Goal: Task Accomplishment & Management: Complete application form

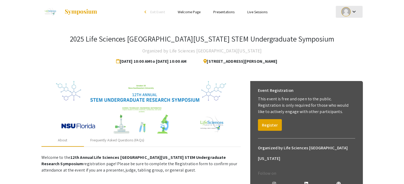
click at [355, 10] on mat-icon "keyboard_arrow_down" at bounding box center [353, 11] width 6 height 6
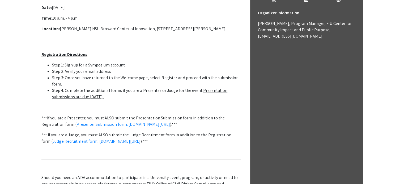
scroll to position [184, 0]
click at [167, 125] on div at bounding box center [202, 92] width 404 height 184
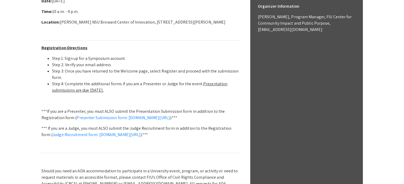
scroll to position [191, 0]
click at [127, 119] on link "Presenter Submission form: [DOMAIN_NAME][URL]" at bounding box center [122, 118] width 93 height 6
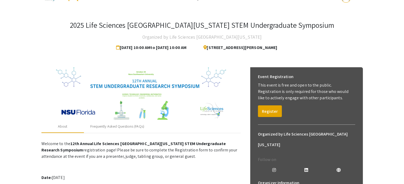
scroll to position [14, 0]
click at [261, 112] on button "Register" at bounding box center [270, 111] width 24 height 12
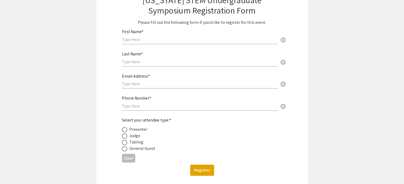
scroll to position [57, 0]
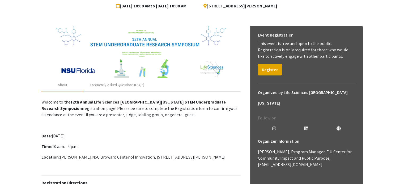
scroll to position [58, 0]
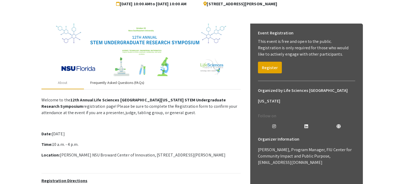
click at [111, 84] on div "Frequently Asked Questions (FAQs)" at bounding box center [117, 83] width 54 height 6
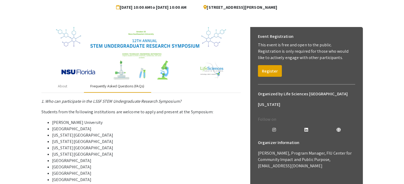
scroll to position [52, 0]
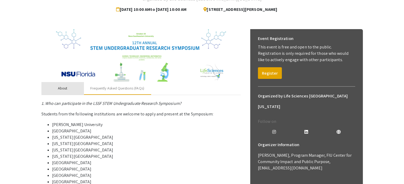
click at [55, 86] on div "About" at bounding box center [62, 88] width 42 height 13
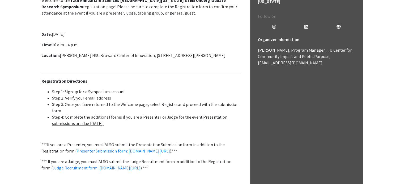
scroll to position [157, 0]
click at [51, 91] on ul "Step 1: Sign up for a Symposium account. Step 2: Verify your email address Step…" at bounding box center [140, 108] width 199 height 38
click at [53, 118] on li "Step 4: Complete the additional forms if you are a Presenter or Judge for the e…" at bounding box center [146, 121] width 188 height 13
drag, startPoint x: 51, startPoint y: 118, endPoint x: 128, endPoint y: 125, distance: 77.1
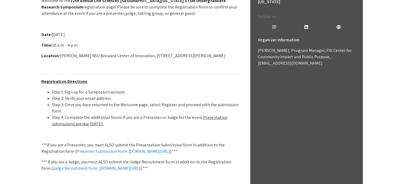
click at [128, 125] on ul "Step 1: Sign up for a Symposium account. Step 2: Verify your email address Step…" at bounding box center [140, 108] width 199 height 38
copy li "Step 4: Complete the additional forms if you are a Presenter or Judge for the e…"
click at [127, 26] on p at bounding box center [140, 24] width 199 height 6
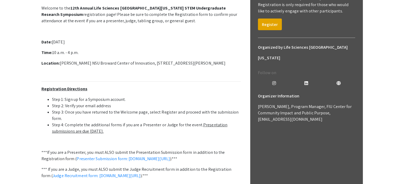
scroll to position [120, 0]
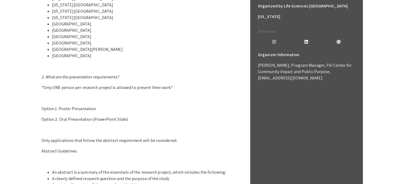
scroll to position [154, 0]
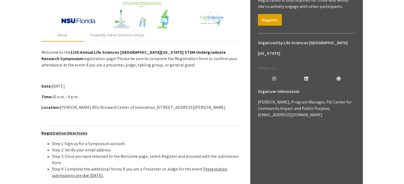
scroll to position [69, 0]
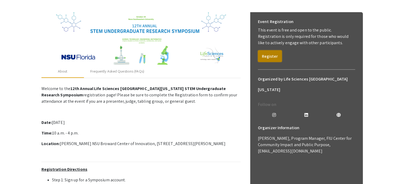
click at [266, 59] on button "Register" at bounding box center [270, 56] width 24 height 12
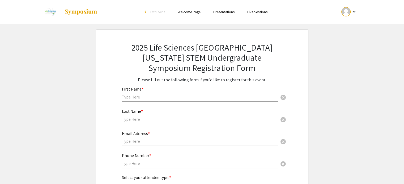
click at [166, 100] on div "First Name * cancel" at bounding box center [200, 92] width 156 height 20
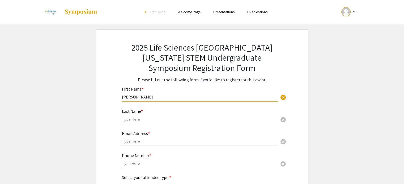
type input "Thalia"
click at [133, 119] on input "text" at bounding box center [200, 120] width 156 height 6
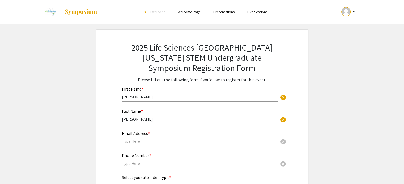
type input "Oliveros"
click at [134, 143] on input "text" at bounding box center [200, 142] width 156 height 6
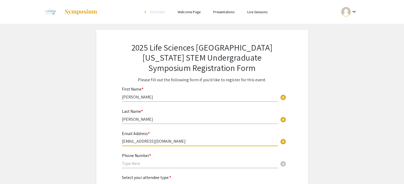
type input "toliv037@fiu.edu"
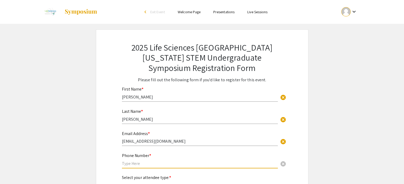
click at [138, 165] on input "text" at bounding box center [200, 164] width 156 height 6
type input "7868306669"
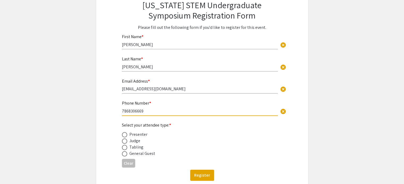
scroll to position [53, 0]
click at [122, 133] on span at bounding box center [124, 134] width 5 height 5
click at [122, 133] on input "radio" at bounding box center [124, 134] width 5 height 5
radio input "true"
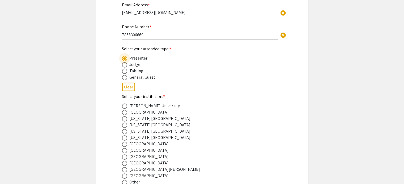
scroll to position [130, 0]
click at [125, 131] on span at bounding box center [124, 131] width 5 height 5
click at [125, 131] on input "radio" at bounding box center [124, 131] width 5 height 5
radio input "true"
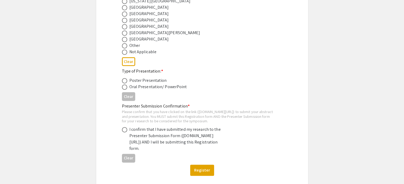
scroll to position [267, 0]
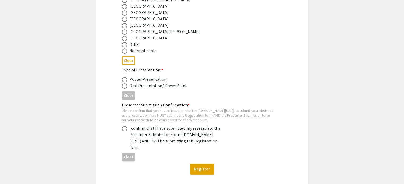
click at [124, 80] on span at bounding box center [124, 79] width 5 height 5
click at [124, 80] on input "radio" at bounding box center [124, 79] width 5 height 5
radio input "true"
click at [125, 132] on span at bounding box center [124, 128] width 5 height 5
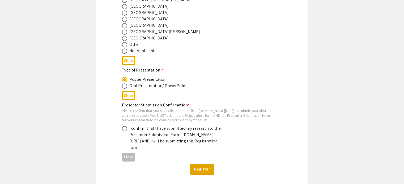
click at [125, 132] on input "radio" at bounding box center [124, 128] width 5 height 5
radio input "true"
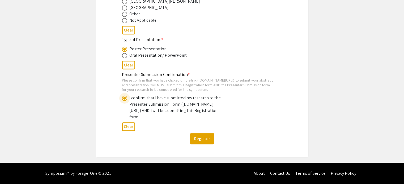
scroll to position [298, 0]
click at [203, 145] on button "Register" at bounding box center [202, 139] width 24 height 11
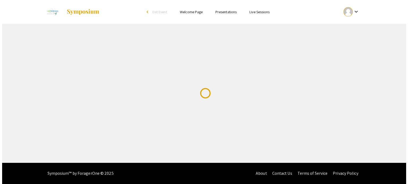
scroll to position [0, 0]
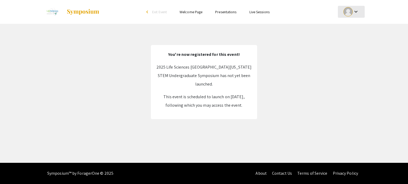
click at [346, 17] on div "keyboard_arrow_down" at bounding box center [351, 12] width 18 height 12
click at [299, 40] on div at bounding box center [204, 92] width 408 height 184
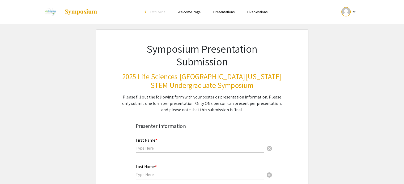
click at [187, 14] on link "Welcome Page" at bounding box center [189, 12] width 23 height 5
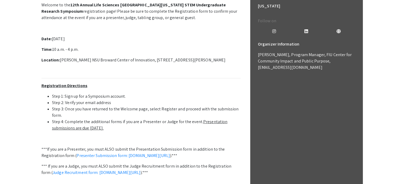
scroll to position [170, 0]
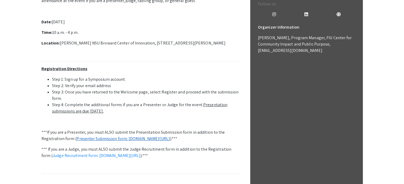
click at [135, 138] on link "Presenter Submission form: [DOMAIN_NAME][URL]" at bounding box center [122, 139] width 93 height 6
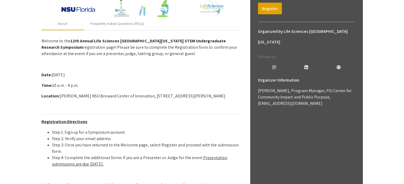
scroll to position [104, 0]
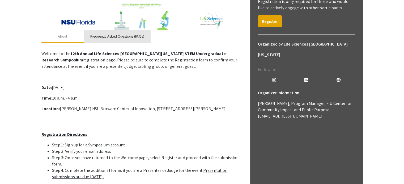
click at [91, 34] on div "Frequently Asked Questions (FAQs)" at bounding box center [117, 37] width 54 height 6
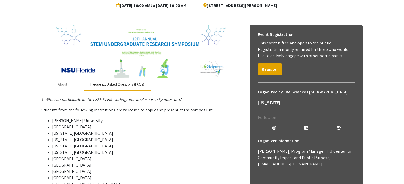
scroll to position [58, 0]
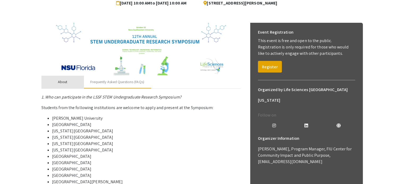
click at [73, 86] on div "About" at bounding box center [62, 82] width 42 height 13
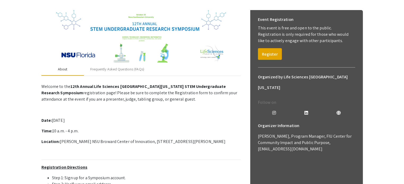
scroll to position [63, 0]
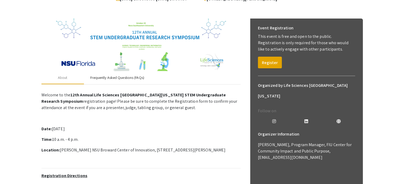
click at [123, 81] on div "Frequently Asked Questions (FAQs)" at bounding box center [117, 78] width 67 height 13
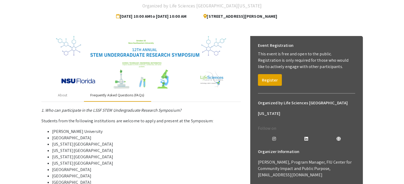
scroll to position [0, 0]
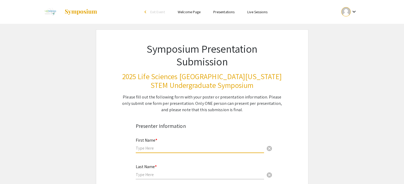
click at [150, 148] on input "text" at bounding box center [200, 149] width 128 height 6
type input "[PERSON_NAME]"
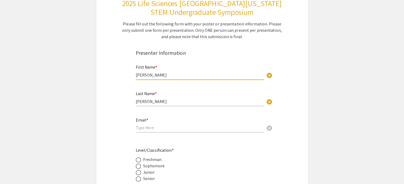
scroll to position [78, 0]
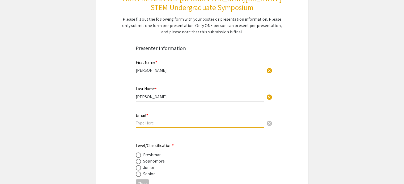
click at [172, 124] on input "email" at bounding box center [200, 124] width 128 height 6
type input "[EMAIL_ADDRESS][DOMAIN_NAME]"
click at [138, 162] on span at bounding box center [138, 161] width 5 height 5
click at [138, 162] on input "radio" at bounding box center [138, 161] width 5 height 5
radio input "true"
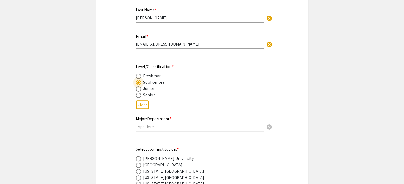
scroll to position [158, 0]
click at [144, 125] on input "text" at bounding box center [200, 126] width 128 height 6
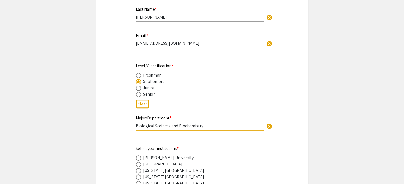
click at [159, 126] on input "Biological Sceinces and Biochemistry" at bounding box center [200, 126] width 128 height 6
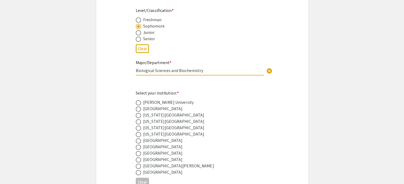
scroll to position [225, 0]
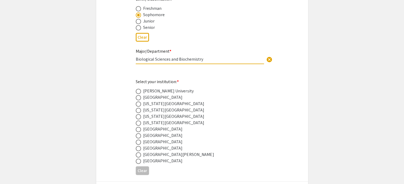
type input "Biological Sciences and Biochemistry"
click at [159, 117] on div "[US_STATE][GEOGRAPHIC_DATA]" at bounding box center [173, 117] width 61 height 6
click at [136, 119] on span at bounding box center [138, 116] width 5 height 5
click at [136, 119] on input "radio" at bounding box center [138, 116] width 5 height 5
radio input "true"
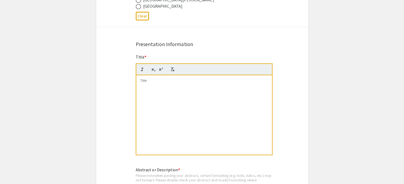
scroll to position [380, 0]
click at [183, 115] on div at bounding box center [204, 115] width 136 height 80
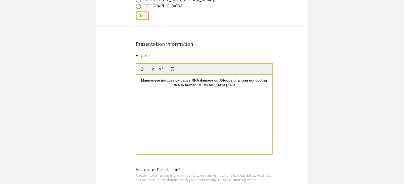
click at [178, 88] on p at bounding box center [204, 90] width 128 height 5
click at [179, 84] on p "Manganese induces oxidative RNA damage on R-loops of a long noncoding RNA in hu…" at bounding box center [204, 83] width 128 height 10
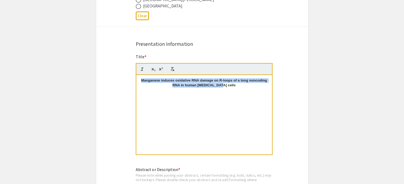
drag, startPoint x: 230, startPoint y: 84, endPoint x: 103, endPoint y: 78, distance: 127.3
click at [103, 78] on div "Symposium Presentation Submission 2025 Life Sciences [GEOGRAPHIC_DATA][US_STATE…" at bounding box center [202, 128] width 212 height 958
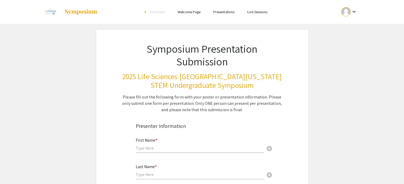
click at [148, 144] on div "First Name * cancel" at bounding box center [200, 143] width 128 height 20
click at [148, 147] on input "text" at bounding box center [200, 149] width 128 height 6
type input "[PERSON_NAME]"
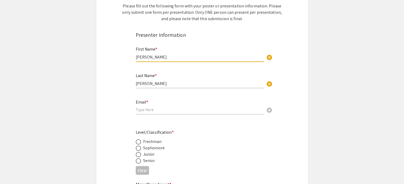
scroll to position [92, 0]
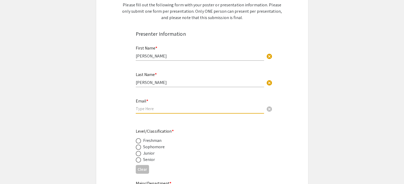
click at [143, 109] on input "email" at bounding box center [200, 109] width 128 height 6
type input "[EMAIL_ADDRESS][DOMAIN_NAME]"
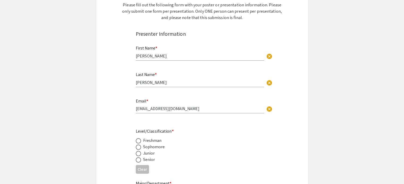
click at [156, 150] on div "Junior" at bounding box center [198, 153] width 124 height 6
click at [137, 149] on span at bounding box center [138, 147] width 5 height 5
click at [137, 149] on input "radio" at bounding box center [138, 147] width 5 height 5
radio input "true"
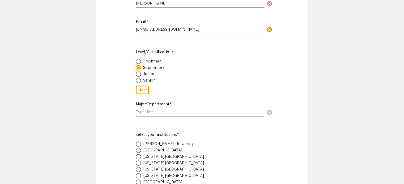
scroll to position [173, 0]
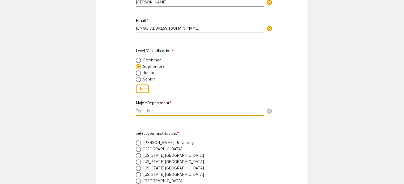
click at [157, 110] on input "text" at bounding box center [200, 111] width 128 height 6
type input "Biological Sciences and Biochemistry"
click at [138, 166] on span at bounding box center [138, 168] width 5 height 5
click at [138, 166] on input "radio" at bounding box center [138, 168] width 5 height 5
radio input "true"
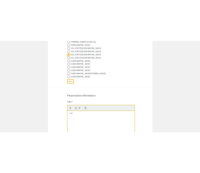
scroll to position [315, 0]
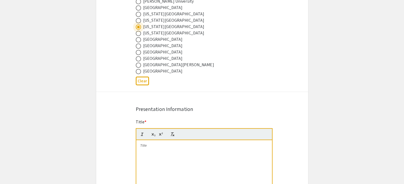
click at [184, 160] on div at bounding box center [204, 180] width 136 height 80
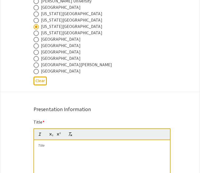
click at [141, 146] on p "Manganese induces oxidative RNA damage on R-loops of a" at bounding box center [102, 145] width 128 height 5
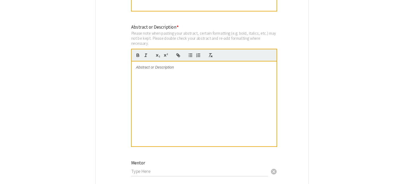
scroll to position [527, 0]
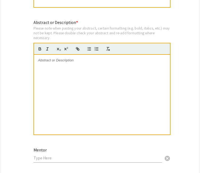
click at [117, 83] on div at bounding box center [102, 95] width 136 height 80
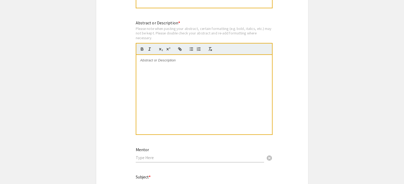
click at [169, 58] on p at bounding box center [204, 60] width 128 height 5
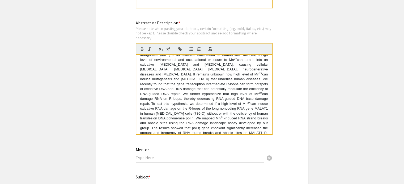
scroll to position [0, 0]
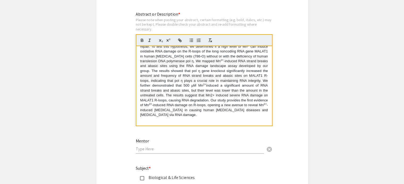
scroll to position [593, 0]
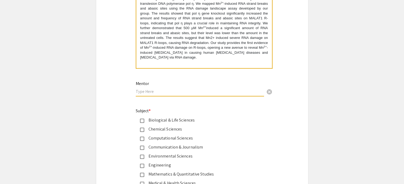
click at [213, 89] on input "text" at bounding box center [200, 92] width 128 height 6
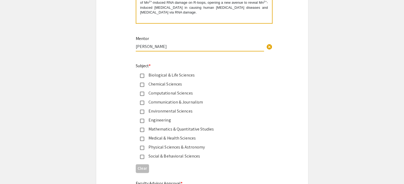
scroll to position [639, 0]
type input "[PERSON_NAME]"
click at [162, 75] on div "Biological & Life Sciences" at bounding box center [199, 75] width 111 height 6
click at [162, 81] on div "Chemical Sciences" at bounding box center [199, 84] width 111 height 6
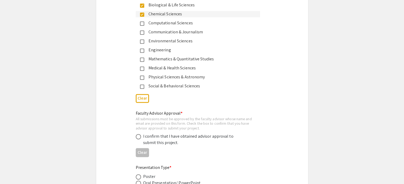
scroll to position [712, 0]
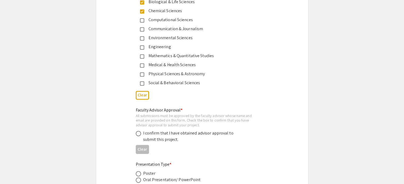
click at [147, 131] on div "I confirm that I have obtained advisor approval to submit this project." at bounding box center [189, 136] width 93 height 13
click at [141, 132] on label at bounding box center [139, 133] width 7 height 5
click at [141, 132] on input "radio" at bounding box center [138, 133] width 5 height 5
radio input "true"
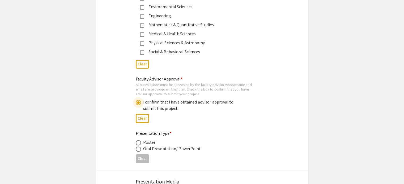
scroll to position [763, 0]
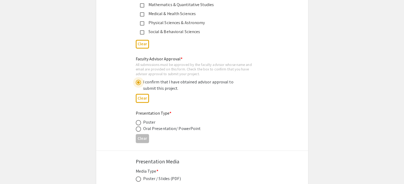
click at [136, 121] on span at bounding box center [138, 122] width 5 height 5
click at [136, 121] on input "radio" at bounding box center [138, 122] width 5 height 5
radio input "true"
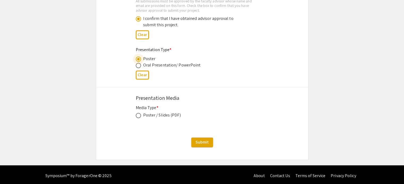
scroll to position [827, 0]
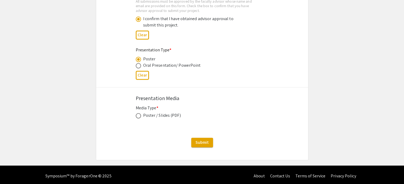
click at [138, 114] on span at bounding box center [138, 115] width 5 height 5
click at [138, 114] on input "radio" at bounding box center [138, 115] width 5 height 5
radio input "true"
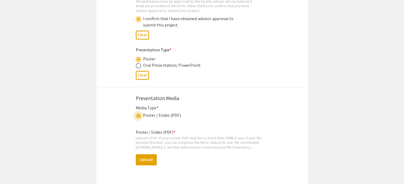
click at [138, 115] on span at bounding box center [138, 116] width 3 height 3
click at [138, 114] on input "radio" at bounding box center [138, 115] width 5 height 5
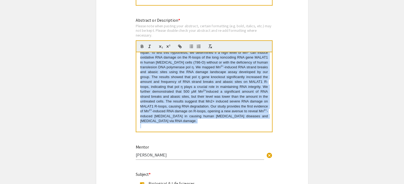
scroll to position [0, 0]
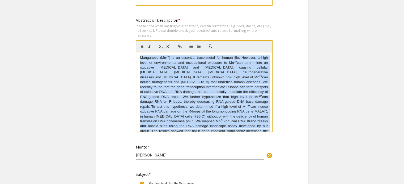
drag, startPoint x: 208, startPoint y: 122, endPoint x: 132, endPoint y: 38, distance: 113.5
click at [132, 38] on div "Abstract or Description * Please note when pasting your abstract, certain forma…" at bounding box center [202, 78] width 141 height 123
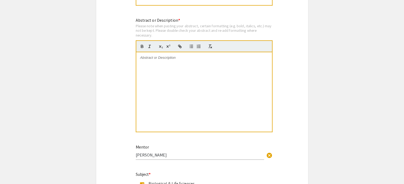
click at [212, 64] on div at bounding box center [204, 92] width 136 height 80
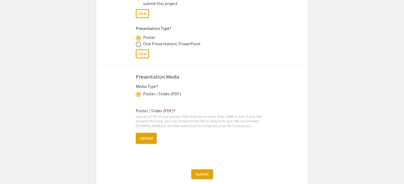
scroll to position [880, 0]
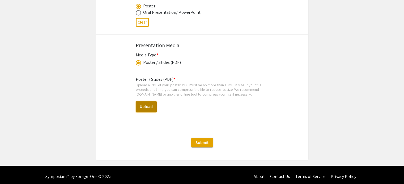
click at [154, 103] on button "Upload" at bounding box center [146, 106] width 21 height 11
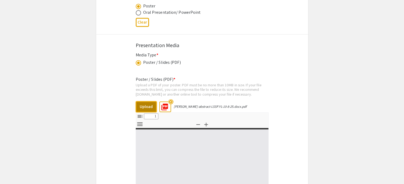
select select "custom"
type input "0"
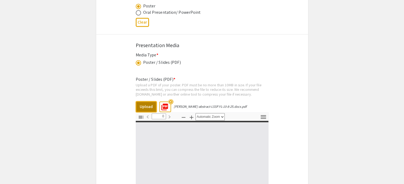
select select "custom"
type input "1"
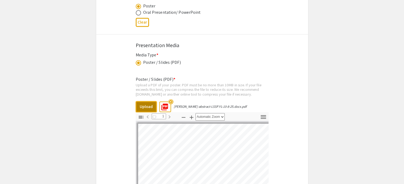
select select "auto"
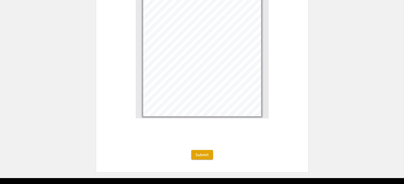
scroll to position [1007, 0]
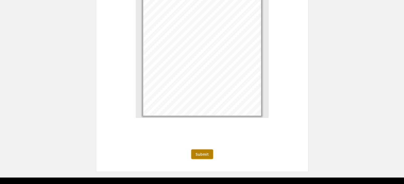
click at [209, 154] on button "Submit" at bounding box center [202, 155] width 22 height 10
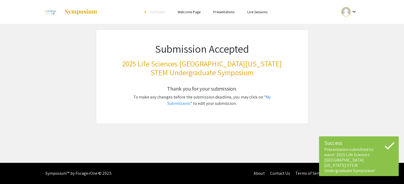
scroll to position [0, 0]
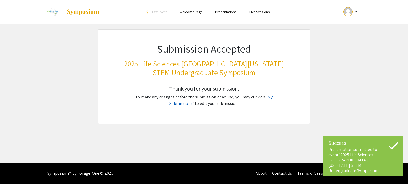
click at [266, 97] on link "My Submissions" at bounding box center [220, 100] width 103 height 12
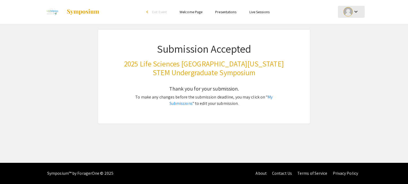
click at [343, 14] on div at bounding box center [347, 11] width 9 height 9
click at [351, 34] on button "My Submissions" at bounding box center [354, 39] width 33 height 13
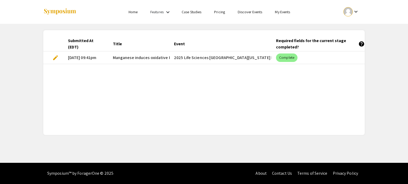
click at [55, 59] on span "edit" at bounding box center [55, 58] width 6 height 6
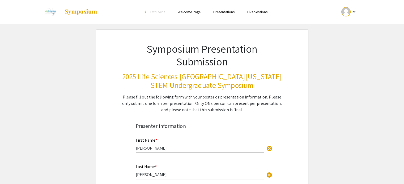
select select "custom"
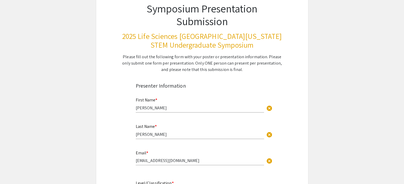
type input "0"
select select "custom"
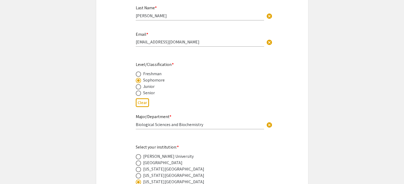
type input "1"
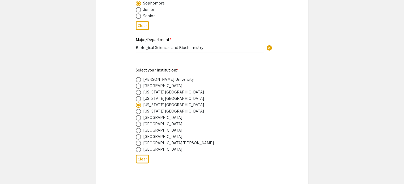
select select "auto"
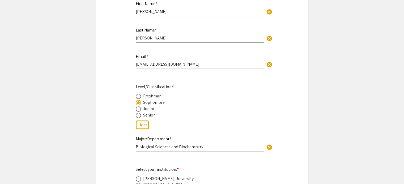
scroll to position [142, 0]
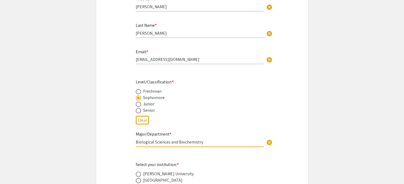
click at [206, 142] on input "Biological Sciences and Biochemistry" at bounding box center [200, 143] width 128 height 6
type input "Biological Sciences and Biochemistry/ Department of Chemistry and Biochemistry"
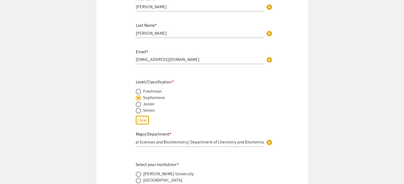
scroll to position [0, 0]
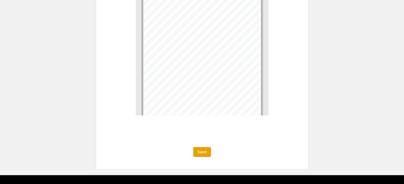
scroll to position [1019, 0]
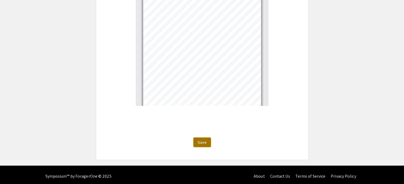
click at [205, 140] on span "Save" at bounding box center [201, 143] width 9 height 6
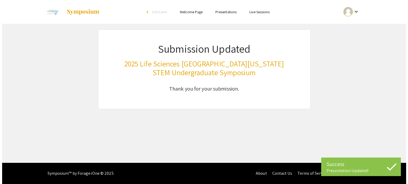
scroll to position [0, 0]
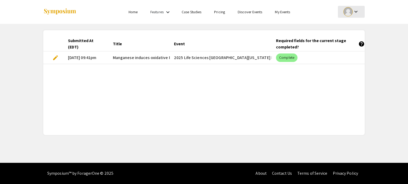
click at [351, 13] on div at bounding box center [347, 11] width 9 height 9
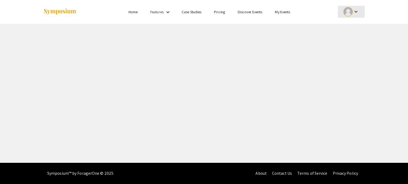
click at [350, 11] on div at bounding box center [347, 11] width 9 height 9
click at [344, 42] on button "My Submissions" at bounding box center [354, 39] width 33 height 13
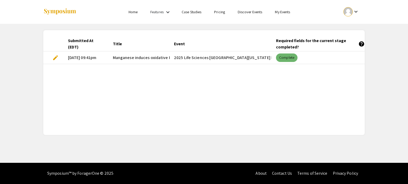
click at [289, 58] on mat-chip "Complete" at bounding box center [286, 58] width 21 height 8
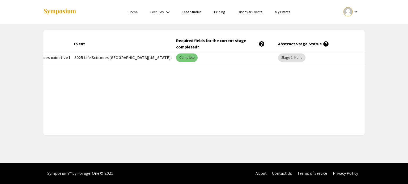
scroll to position [0, 100]
click at [293, 57] on mat-chip "Stage 1, None" at bounding box center [291, 58] width 27 height 8
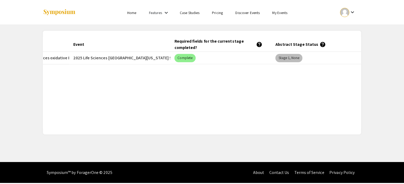
scroll to position [0, 0]
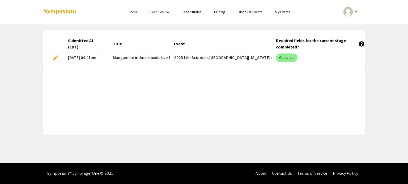
click at [53, 57] on span "edit" at bounding box center [55, 58] width 6 height 6
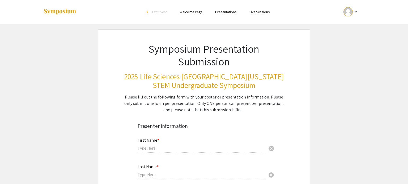
type input "[PERSON_NAME]"
type input "[EMAIL_ADDRESS][DOMAIN_NAME]"
radio input "true"
type input "Biological Sciences and Biochemistry"
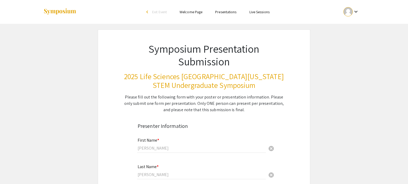
radio input "true"
type input "[PERSON_NAME]"
radio input "true"
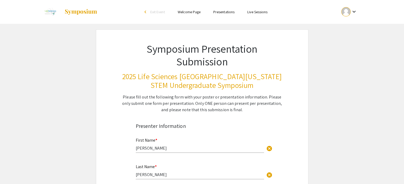
select select "custom"
type input "0"
select select "custom"
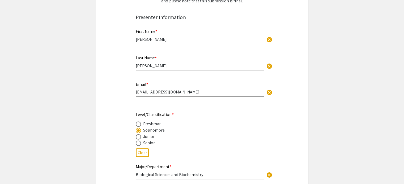
type input "1"
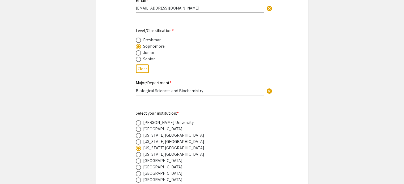
select select "auto"
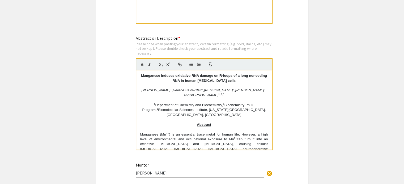
scroll to position [480, 0]
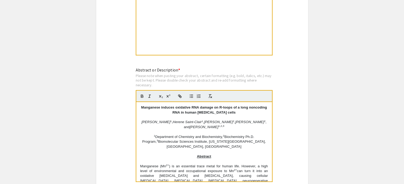
drag, startPoint x: 141, startPoint y: 121, endPoint x: 164, endPoint y: 122, distance: 22.3
click at [164, 122] on em "[PERSON_NAME]" at bounding box center [155, 122] width 29 height 4
click at [148, 96] on icon "button" at bounding box center [149, 96] width 5 height 5
click at [173, 121] on em "Herene Saint-Clair" at bounding box center [187, 122] width 29 height 4
drag, startPoint x: 167, startPoint y: 121, endPoint x: 197, endPoint y: 120, distance: 29.5
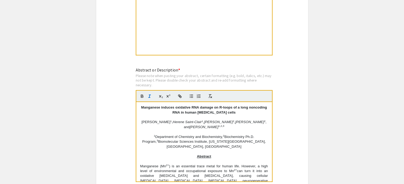
click at [197, 120] on p "[PERSON_NAME] 1 , Herene Saint-Clair 1 , [PERSON_NAME] 2 , [PERSON_NAME] 2 , an…" at bounding box center [204, 125] width 128 height 10
click at [149, 96] on icon "button" at bounding box center [149, 96] width 5 height 5
click at [280, 140] on div "Symposium Presentation Submission 2025 Life Sciences [GEOGRAPHIC_DATA][US_STATE…" at bounding box center [202, 125] width 212 height 1150
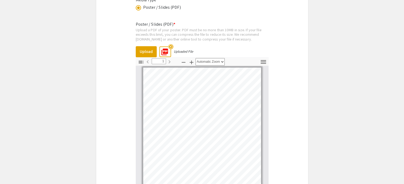
scroll to position [935, 0]
click at [170, 44] on mat-icon "highlight_off" at bounding box center [170, 46] width 5 height 5
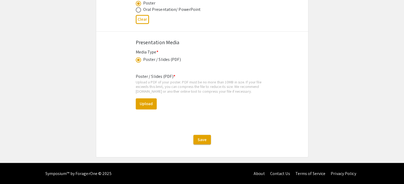
scroll to position [880, 0]
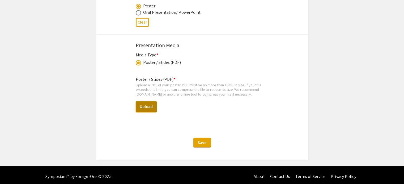
click at [147, 106] on button "Upload" at bounding box center [146, 106] width 21 height 11
select select "custom"
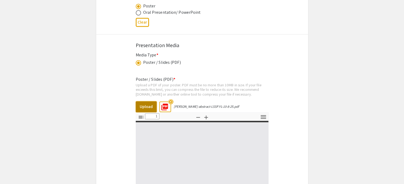
type input "0"
select select "auto"
type input "1"
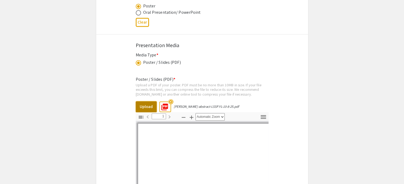
select select "auto"
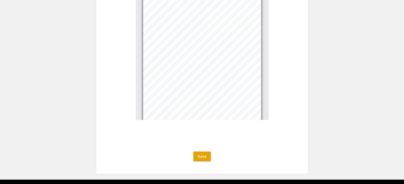
scroll to position [1019, 0]
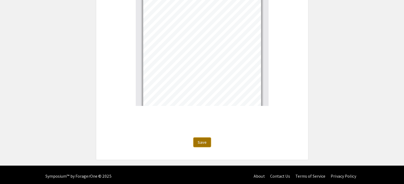
click at [203, 140] on span "Save" at bounding box center [201, 143] width 9 height 6
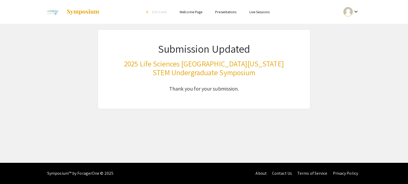
click at [353, 12] on mat-icon "keyboard_arrow_down" at bounding box center [355, 11] width 6 height 6
click at [348, 42] on button "My Submissions" at bounding box center [354, 39] width 33 height 13
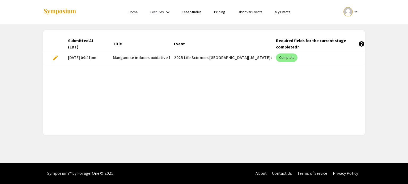
click at [57, 58] on span "edit" at bounding box center [55, 58] width 6 height 6
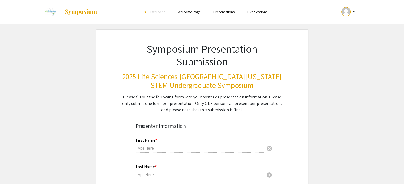
type input "[PERSON_NAME]"
type input "[EMAIL_ADDRESS][DOMAIN_NAME]"
radio input "true"
type input "Biological Sciences and Biochemistry"
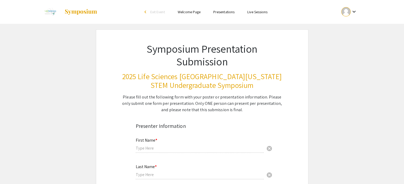
radio input "true"
type input "[PERSON_NAME]"
radio input "true"
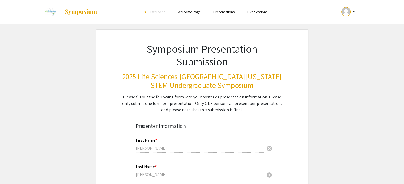
select select "custom"
type input "0"
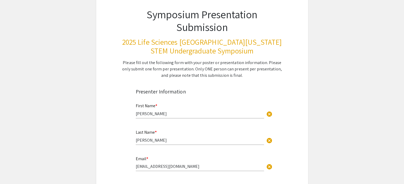
select select "custom"
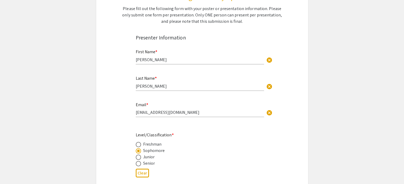
type input "1"
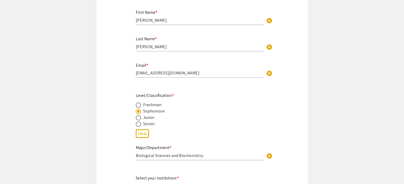
select select "auto"
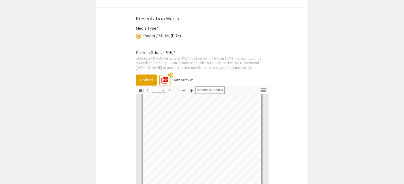
scroll to position [6, 0]
click at [168, 73] on mat-icon "highlight_off" at bounding box center [170, 75] width 5 height 5
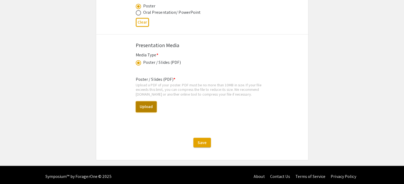
click at [143, 102] on button "Upload" at bounding box center [146, 106] width 21 height 11
select select "custom"
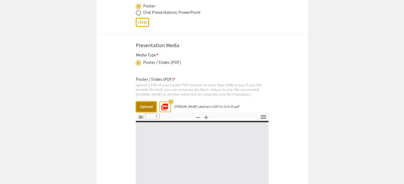
type input "0"
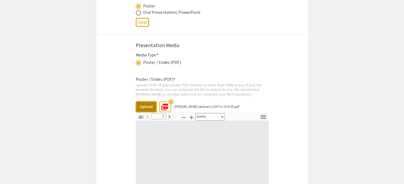
select select "auto"
type input "1"
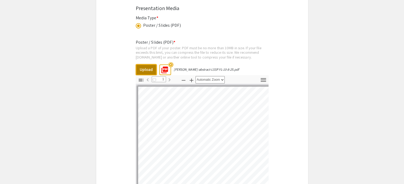
select select "auto"
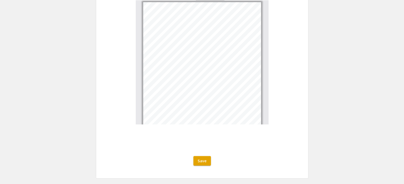
scroll to position [1015, 0]
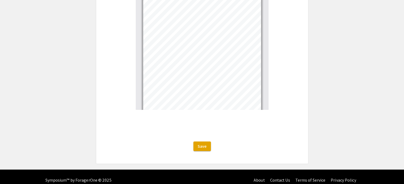
click at [192, 147] on div "Save" at bounding box center [202, 147] width 212 height 10
click at [199, 146] on span "Save" at bounding box center [201, 147] width 9 height 6
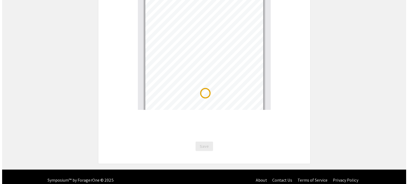
scroll to position [0, 0]
